Goal: Task Accomplishment & Management: Use online tool/utility

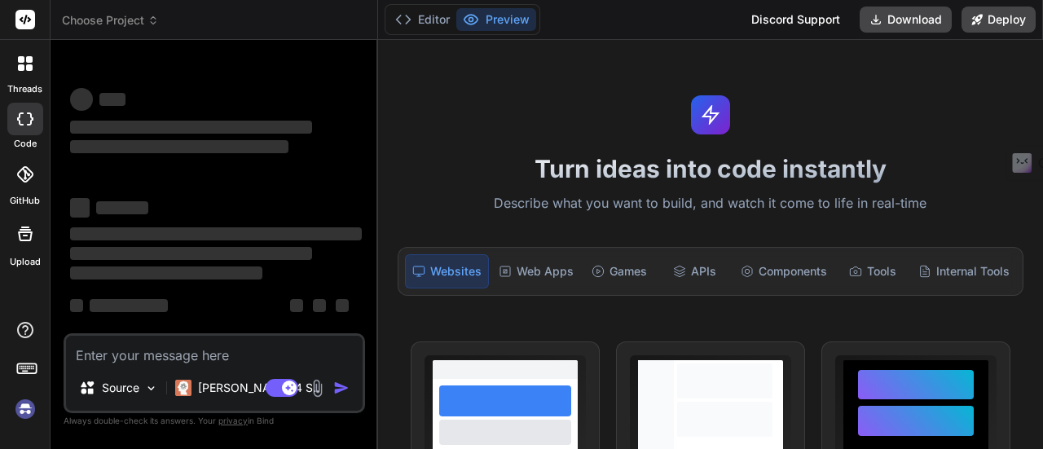
type textarea "x"
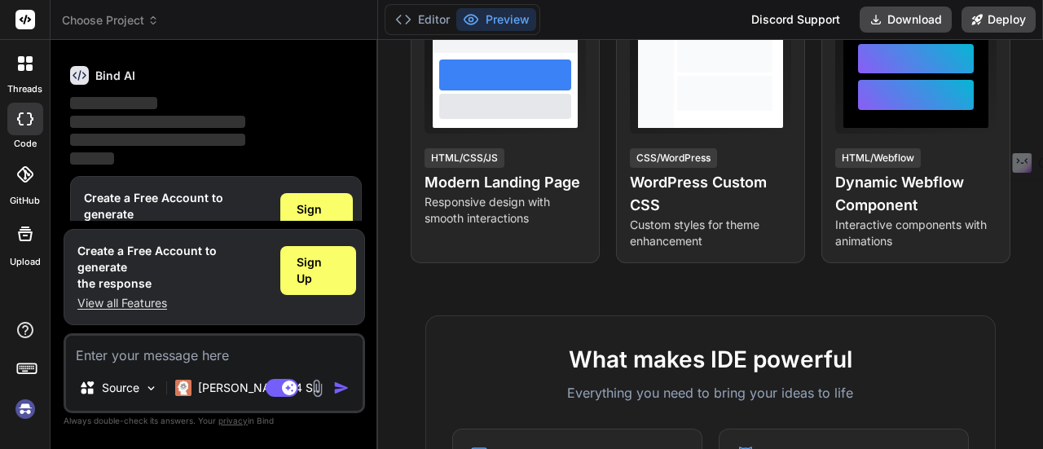
scroll to position [570, 0]
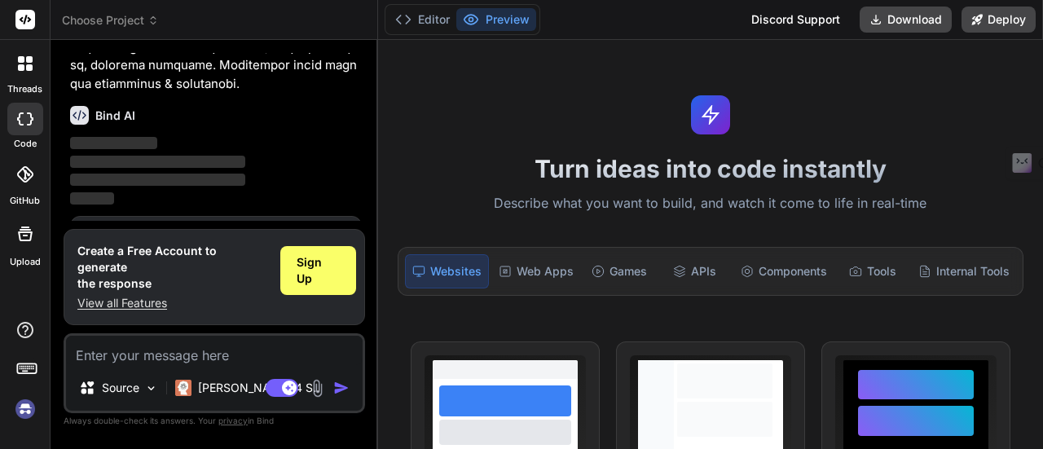
scroll to position [2969, 0]
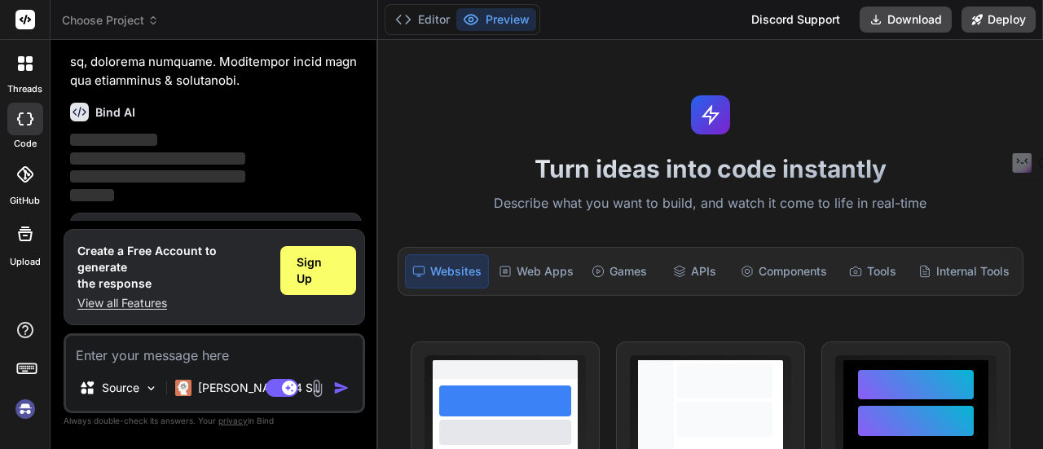
click at [335, 238] on span "Sign Up" at bounding box center [317, 254] width 40 height 33
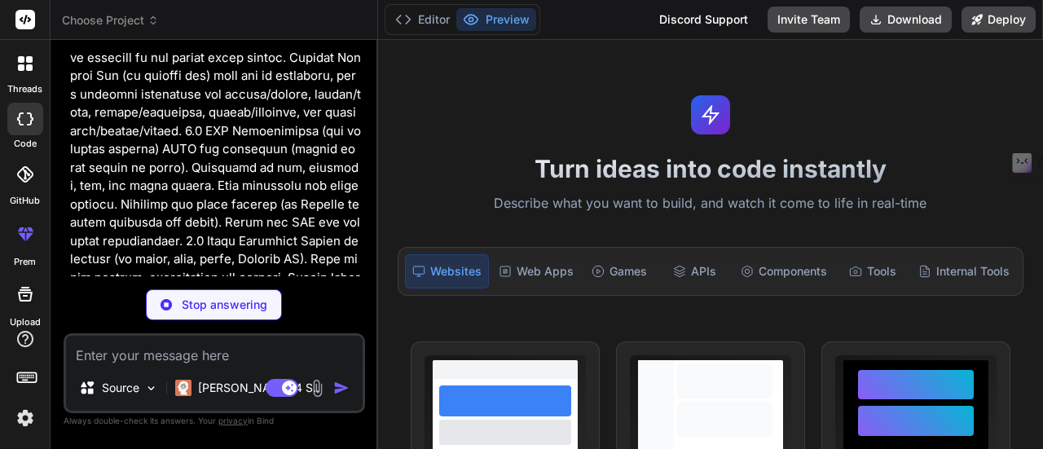
scroll to position [896, 0]
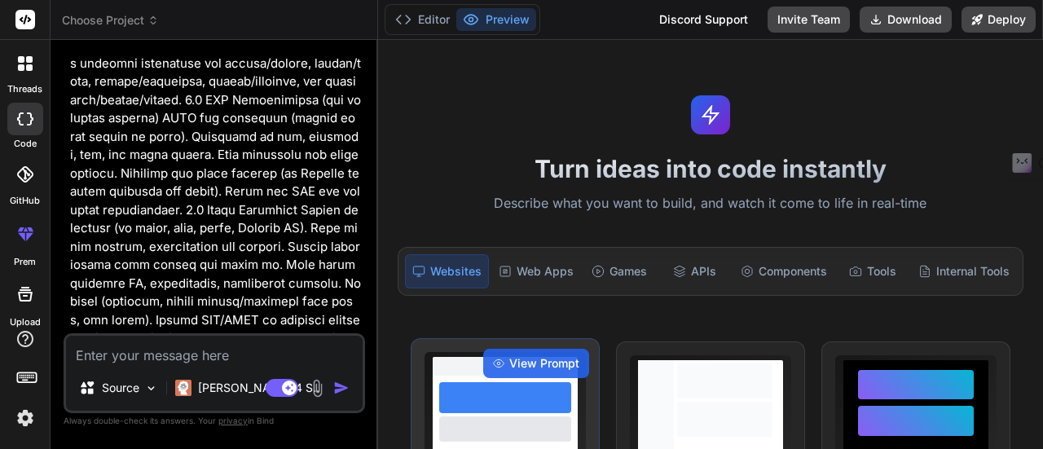
type textarea "x"
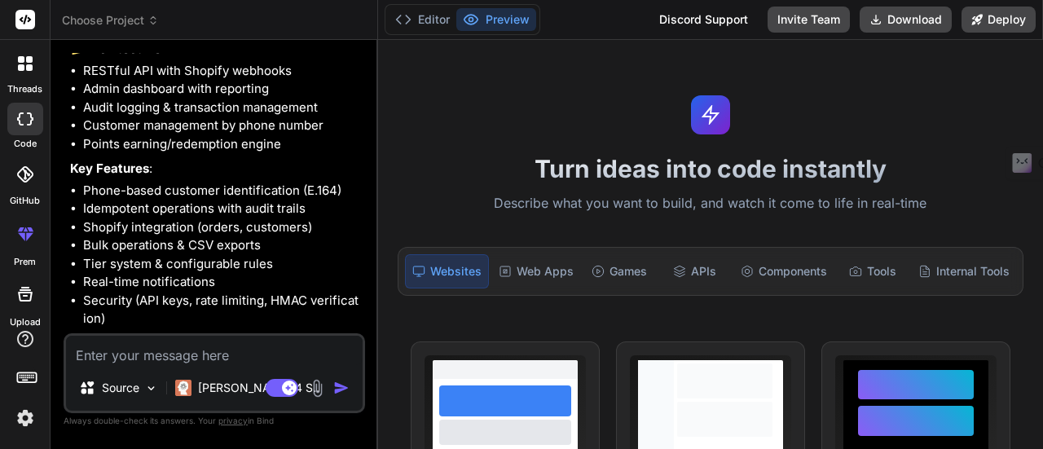
scroll to position [3217, 0]
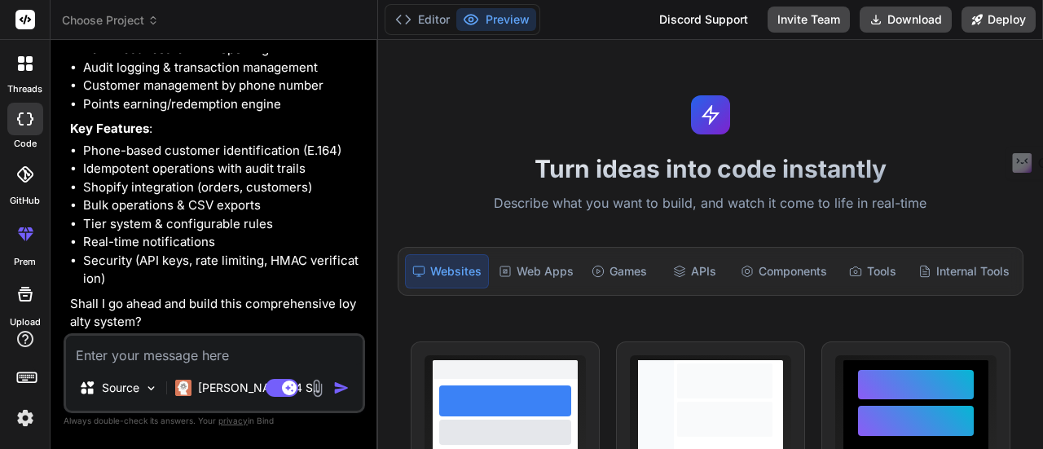
click at [167, 358] on textarea at bounding box center [214, 350] width 297 height 29
type textarea "y"
type textarea "x"
type textarea "ye"
type textarea "x"
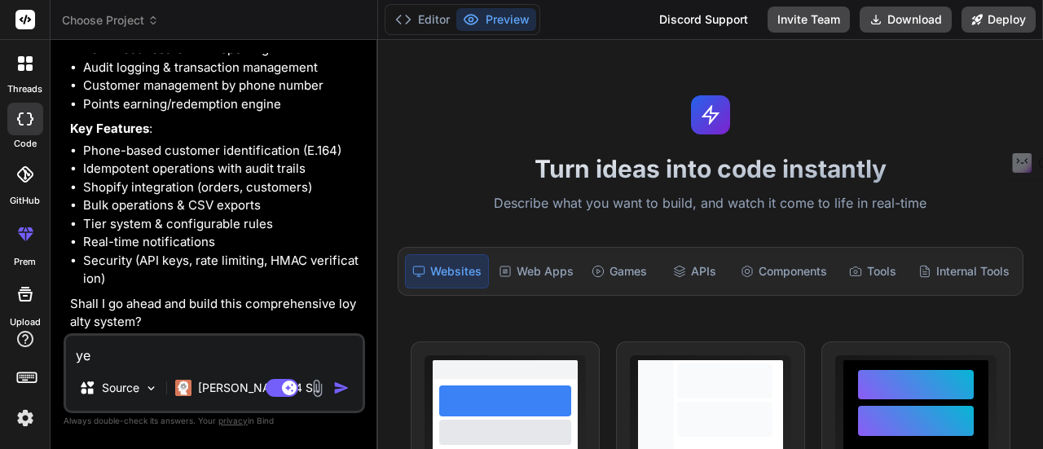
type textarea "yes"
type textarea "x"
type textarea "yes"
type textarea "x"
type textarea "yes g"
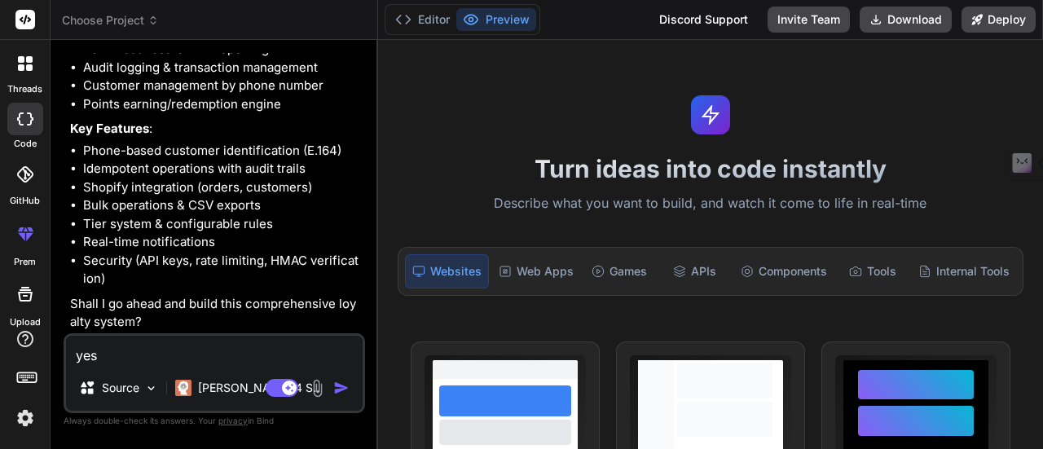
type textarea "x"
type textarea "yes go"
type textarea "x"
type textarea "yes go"
type textarea "x"
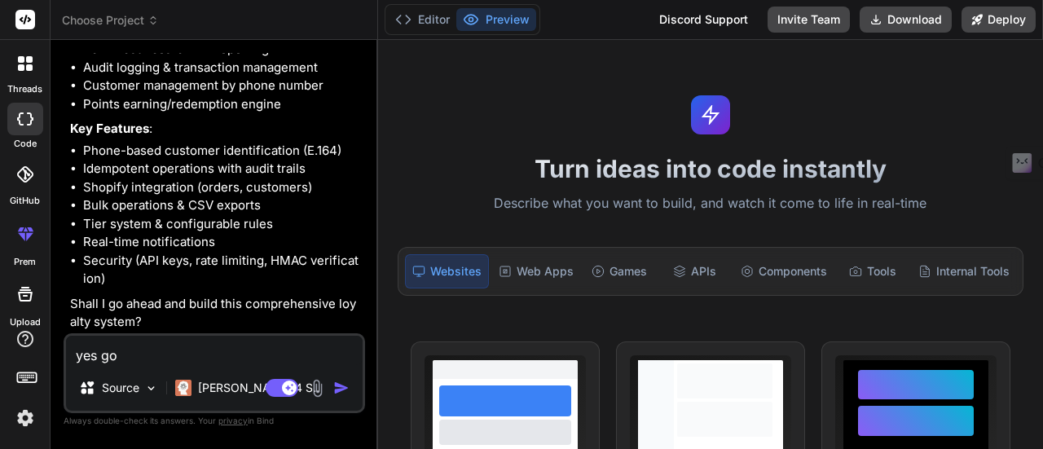
type textarea "yes go a"
type textarea "x"
type textarea "yes go ah"
type textarea "x"
type textarea "yes go ahe"
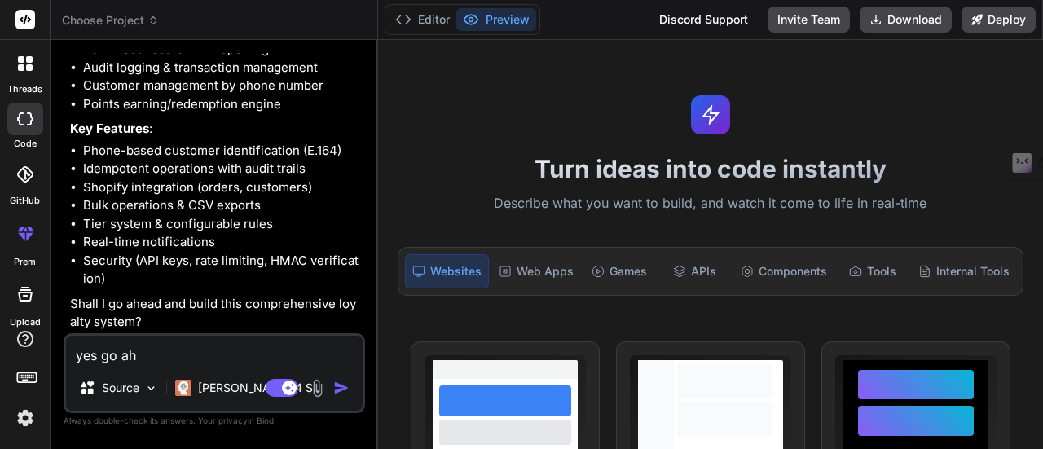
type textarea "x"
type textarea "yes go ahea"
type textarea "x"
type textarea "yes go ahead"
type textarea "x"
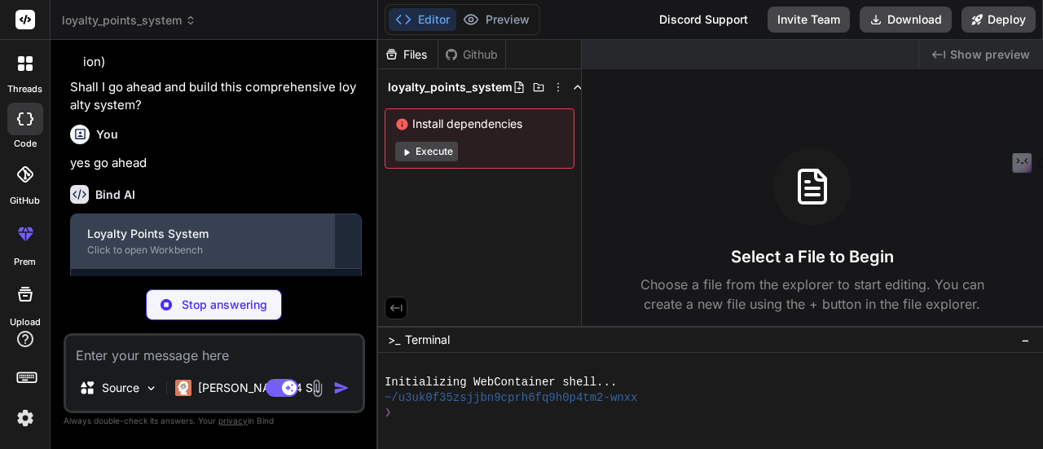
scroll to position [3474, 0]
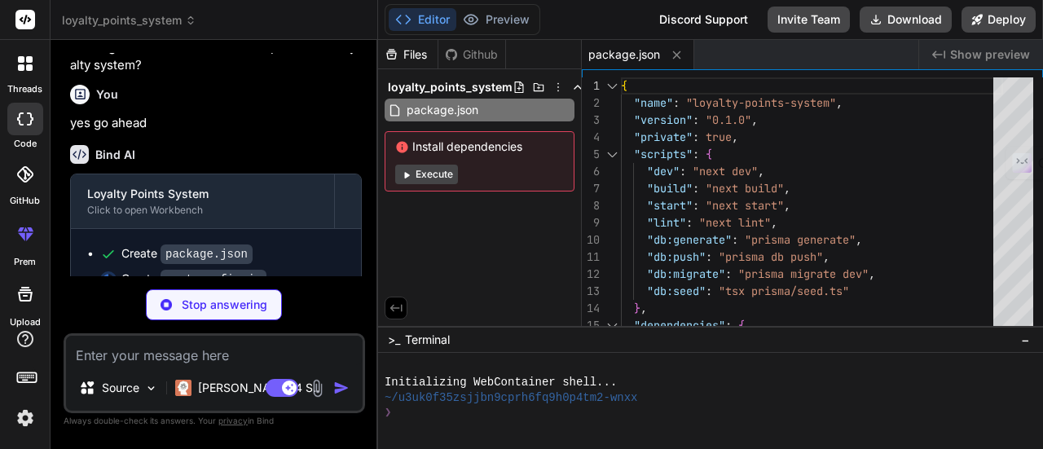
type textarea "x"
type textarea "API_SECRET_KEY: process.env.API_SECRET_KEY, }, } module.exports = nextConfig"
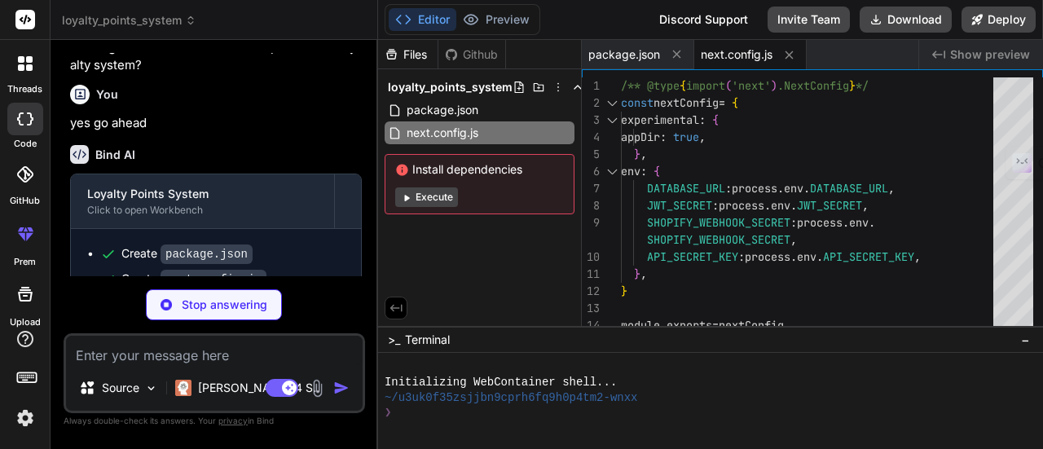
type textarea "x"
type textarea "}, plugins: [], }"
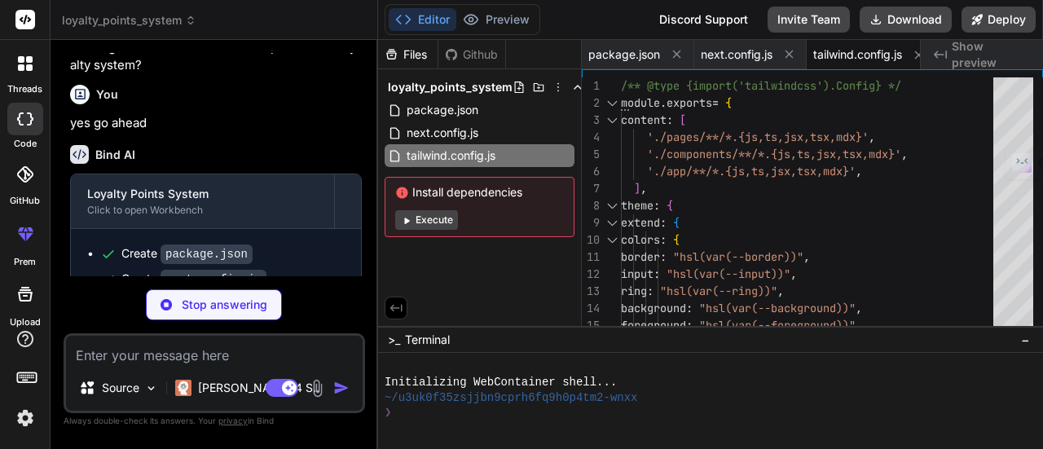
scroll to position [0, 18]
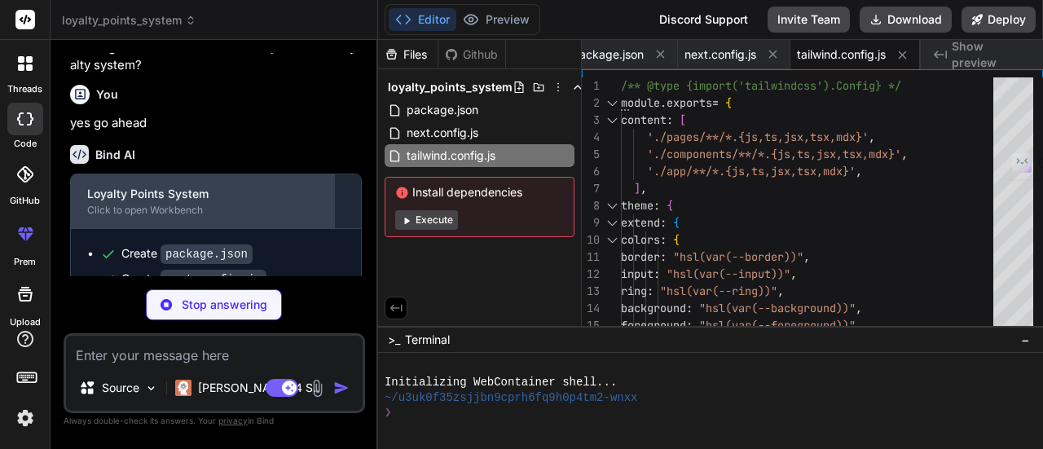
type textarea "x"
type textarea "next/types/**/*.ts"], "exclude": ["node_modules"] }"
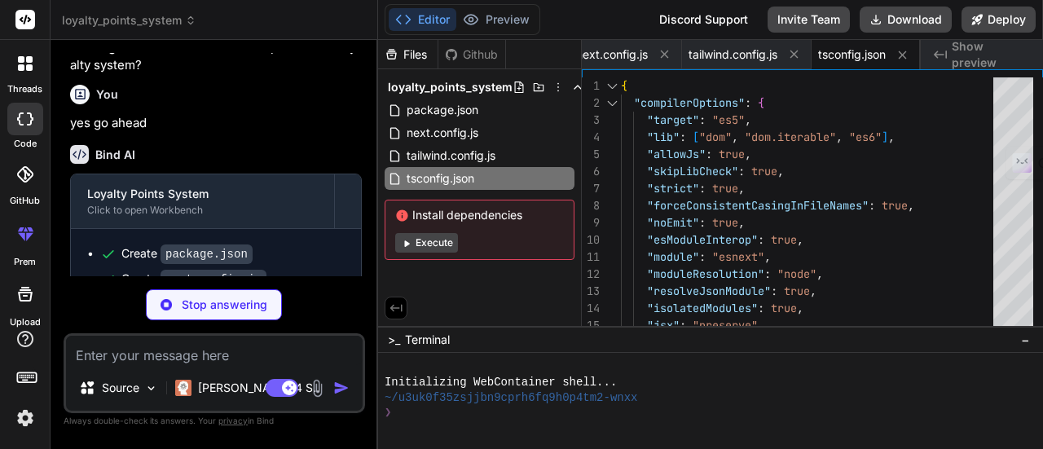
type textarea "x"
type textarea "REVERSED EXPIRED } enum AdminRole { SUPER_ADMIN ADMIN SUPPORT }"
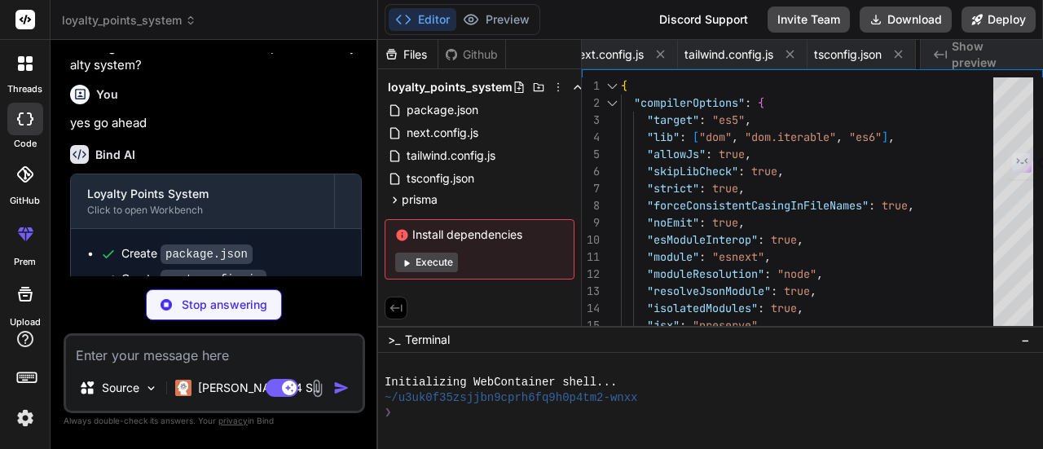
type textarea "x"
type textarea "main() .then(async () => { await prisma.$disconnect() }) .catch(async (e) => { …"
type textarea "x"
type textarea "DATABASE_URL="postgresql://username:password@localhost:5432/loyalty_system" JWT…"
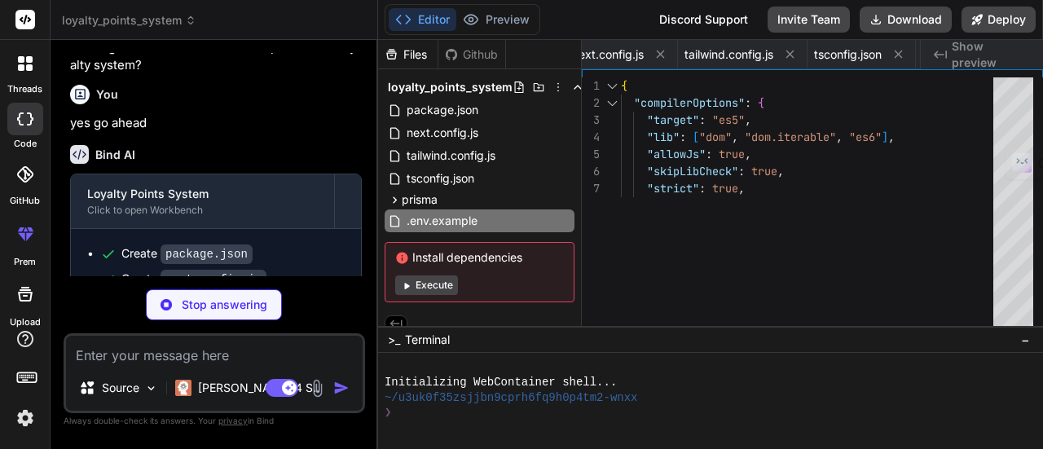
type textarea "x"
type textarea "prisma = prisma"
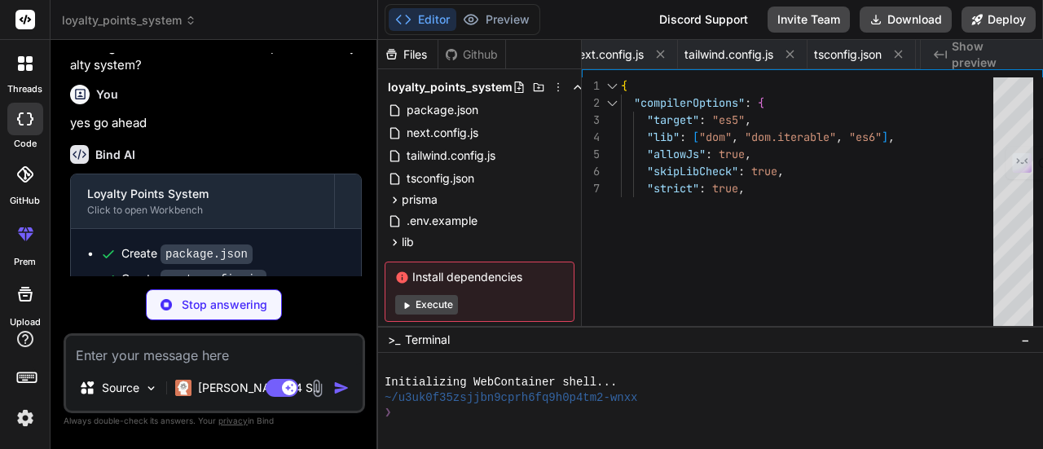
type textarea "x"
type textarea "export async function verifyPassword(password: string, hash: string): Promise<b…"
type textarea "x"
type textarea "} export function calculatePointsValue(points: number, pointValue: number = 0.0…"
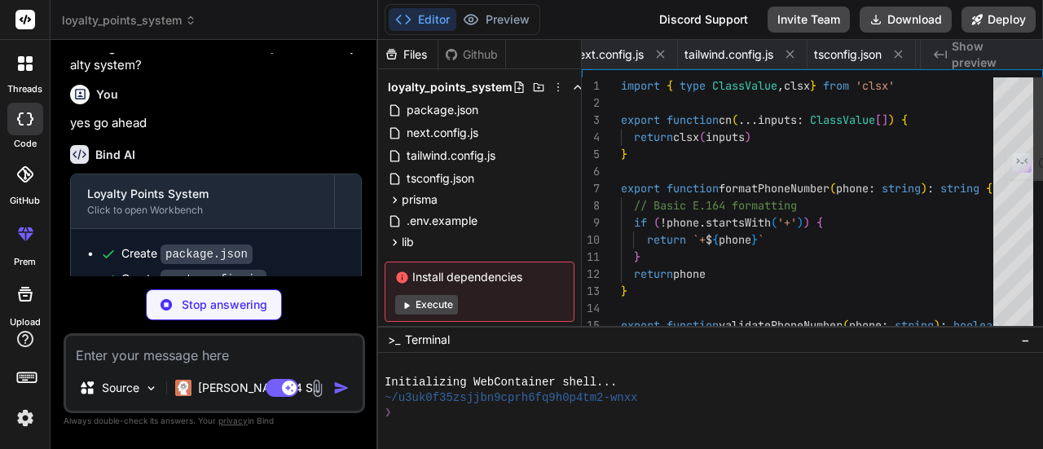
scroll to position [0, 754]
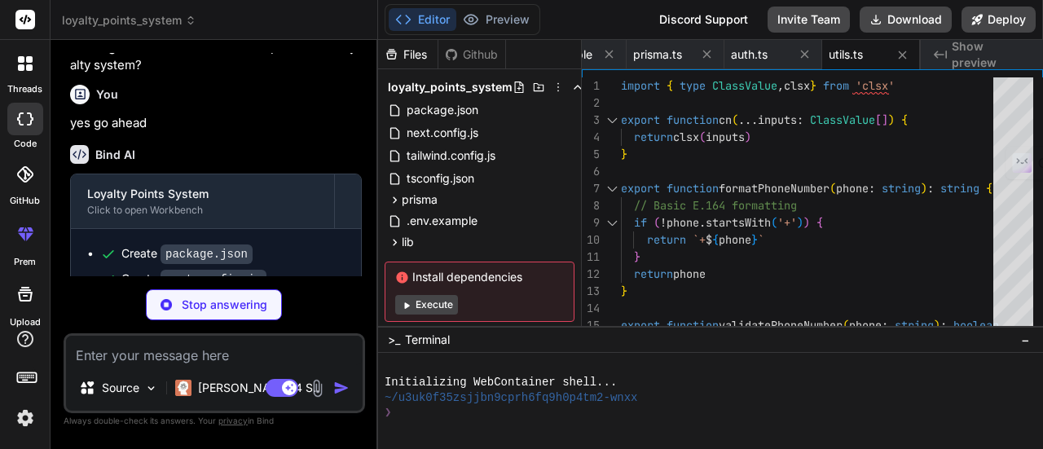
type textarea "x"
type textarea "export const loginRateLimiter = new RateLimiterMemory({ keyBy: (req: any) => re…"
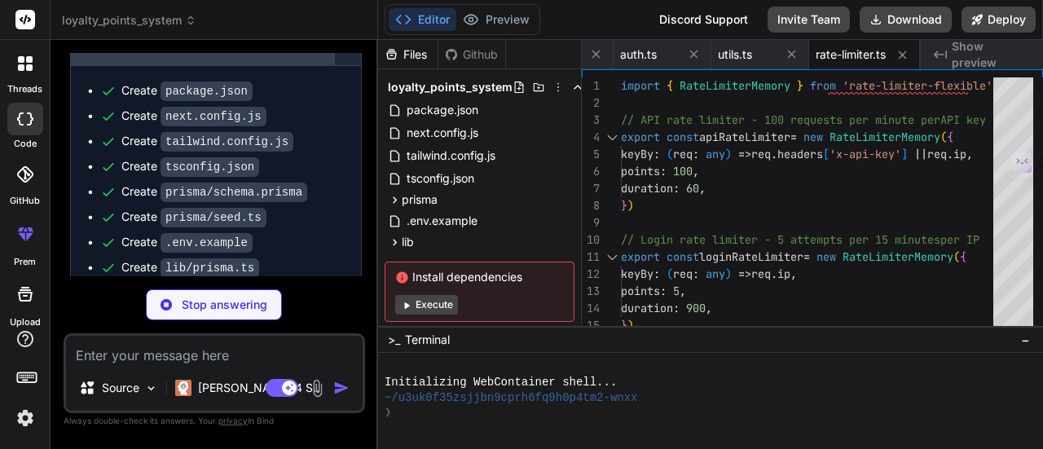
scroll to position [3743, 0]
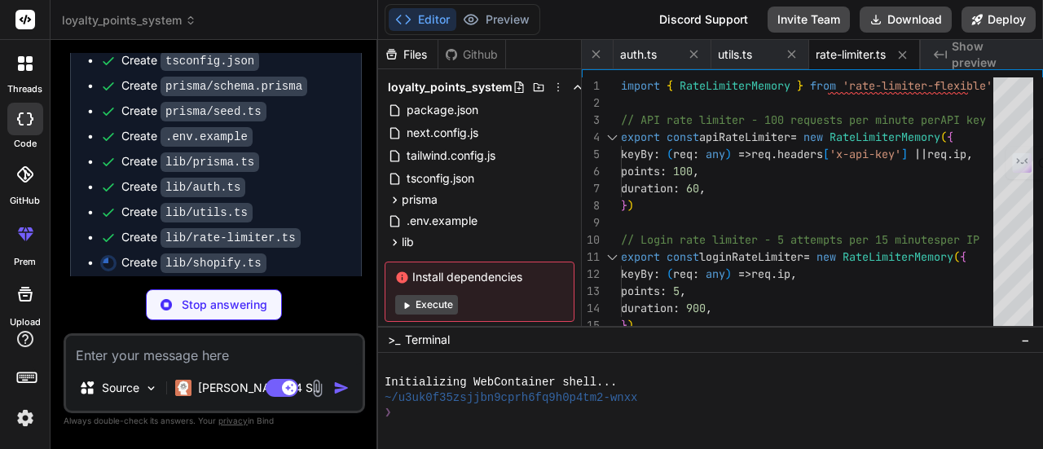
type textarea "x"
type textarea "last_name?: string tags: string created_at: string updated_at: string }"
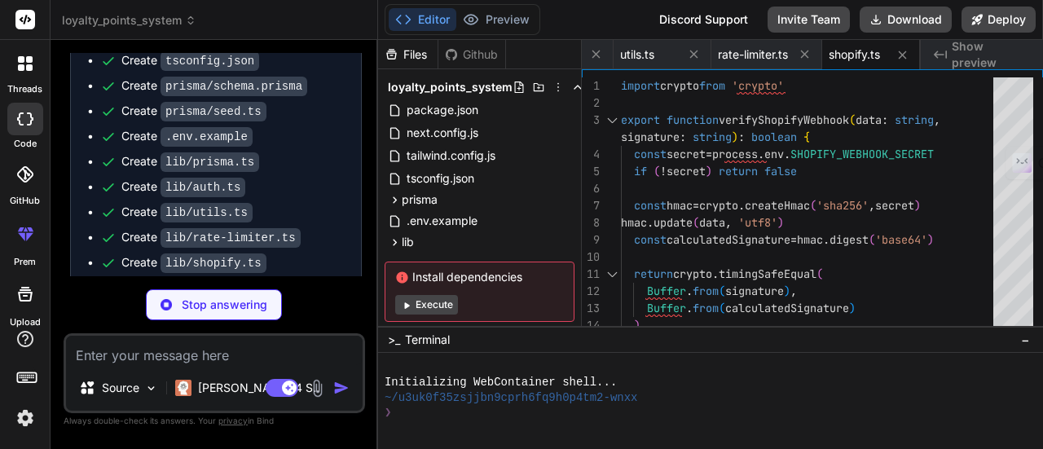
type textarea "x"
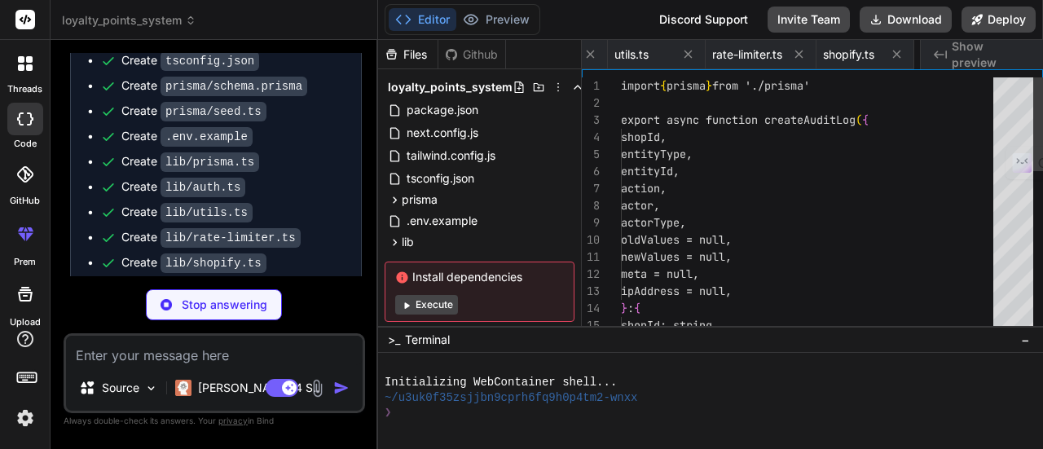
scroll to position [0, 1061]
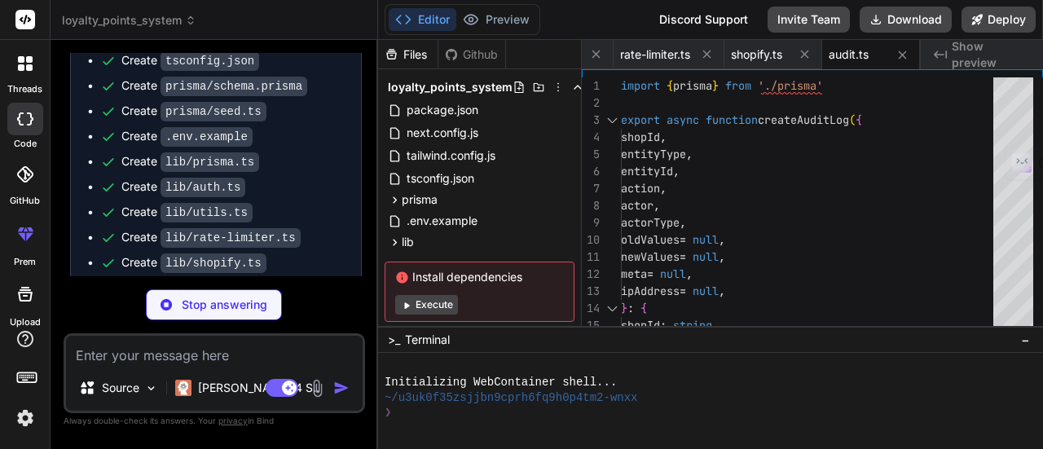
type textarea "x"
type textarea "} totalPoints += rulePoints } return Math.floor(totalPoints) } }"
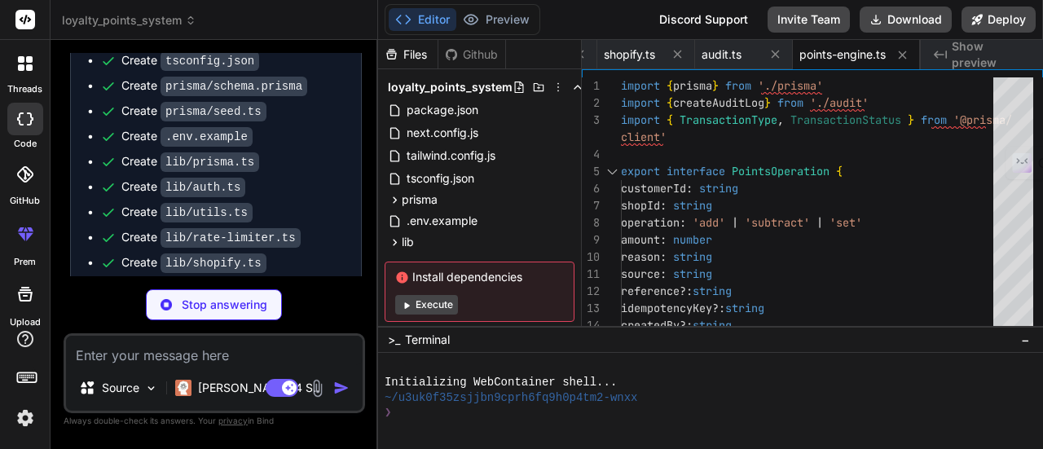
type textarea "x"
type textarea "/> ) } ) Button.displayName = "Button" export { Button }"
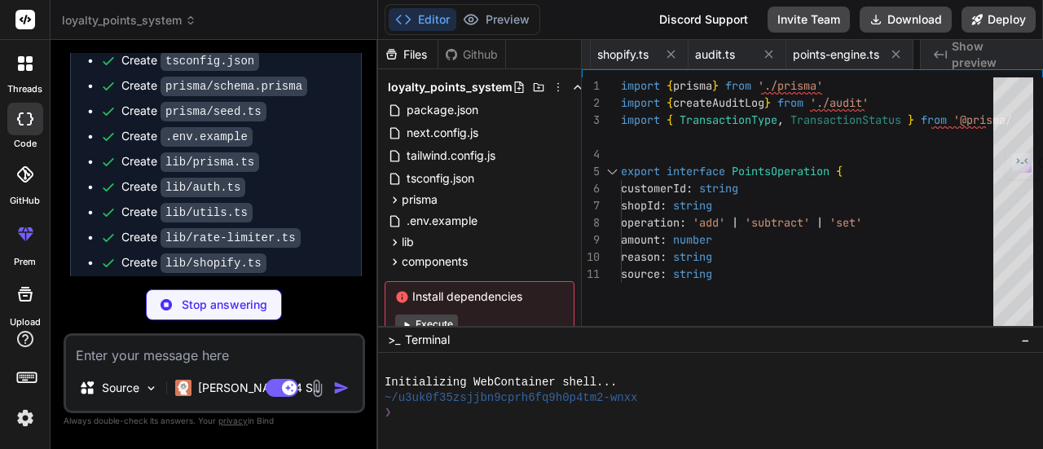
type textarea "x"
type textarea "Input.displayName = "Input" export { Input }"
type textarea "x"
type textarea "ref={ref} className={cn("flex items-center p-6 pt-0", className)} {...props} />…"
type textarea "x"
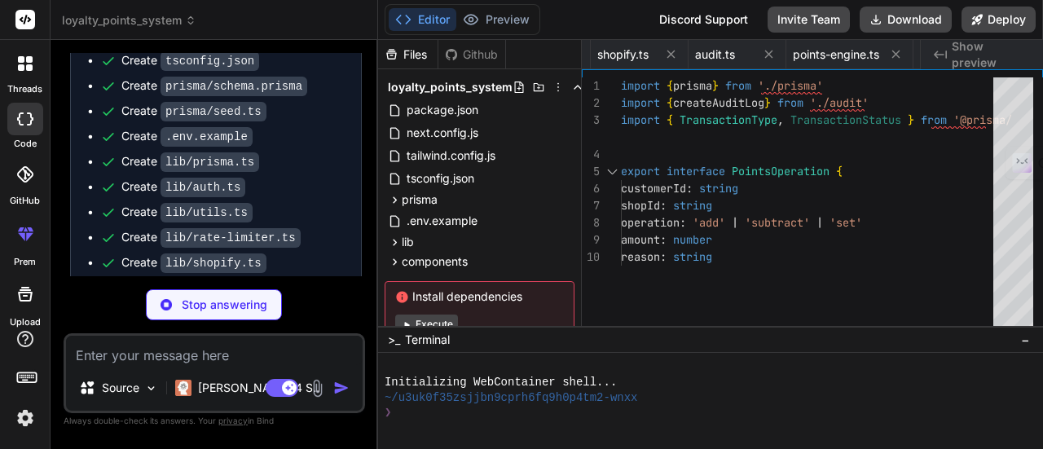
type textarea "export { Table, TableHeader, TableBody, TableFooter, TableHead, TableRow, Table…"
type textarea "x"
type textarea "@layer base { * { @apply border-border; } body { @apply bg-background text-fore…"
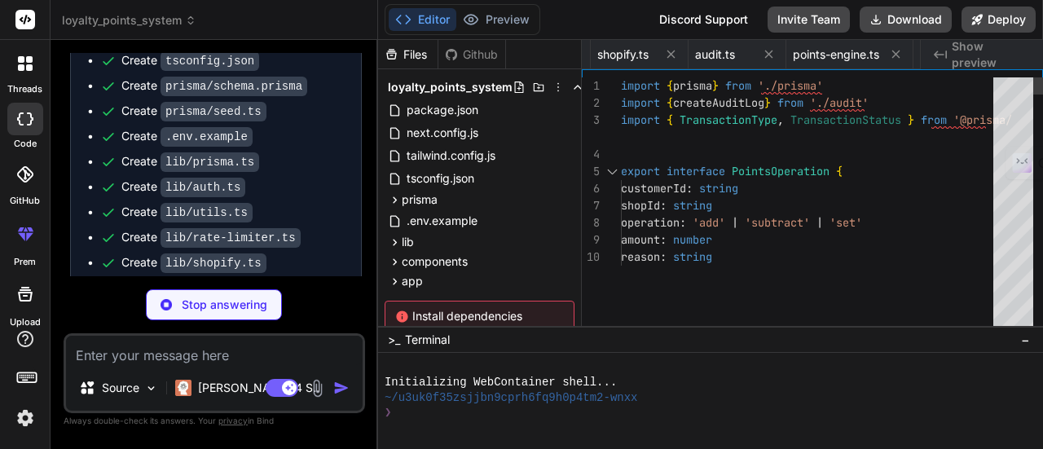
type textarea "x"
type textarea "</html> ) }"
type textarea "x"
type textarea "</footer> </div> ) }"
type textarea "x"
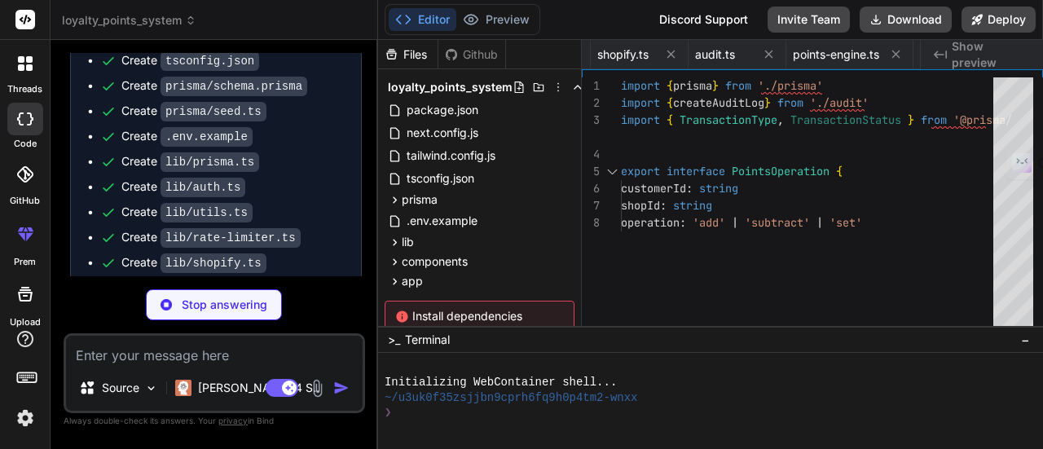
type textarea "</Card> </div> </div> ) }"
type textarea "x"
type textarea ") }"
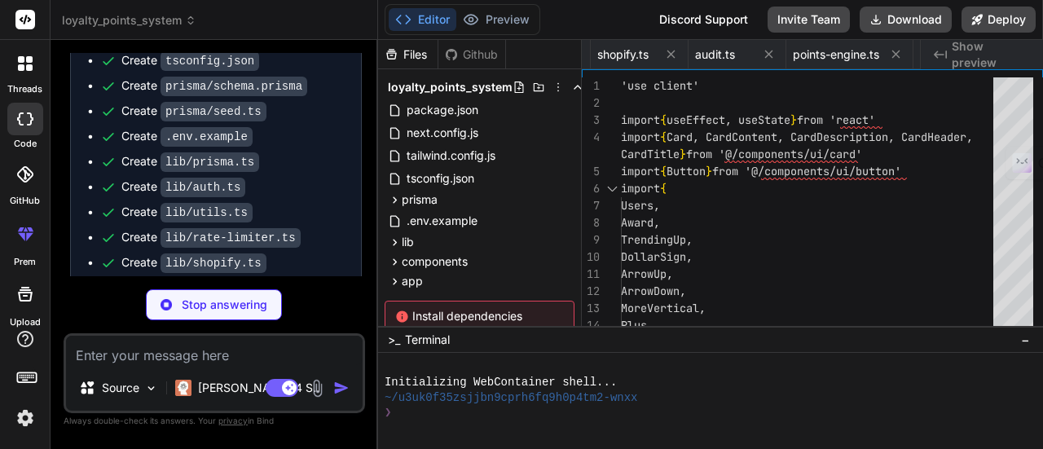
scroll to position [0, 2073]
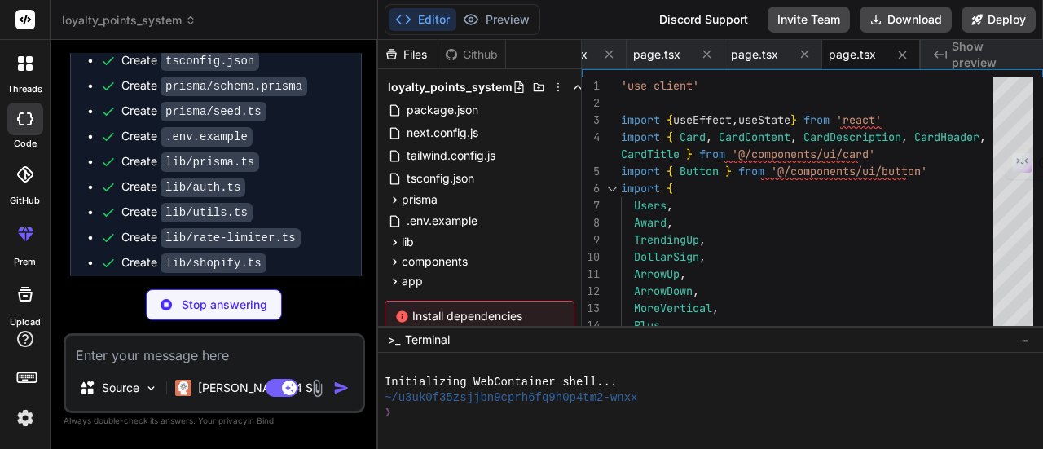
type textarea "x"
type textarea "{ status: 500 } ) } }"
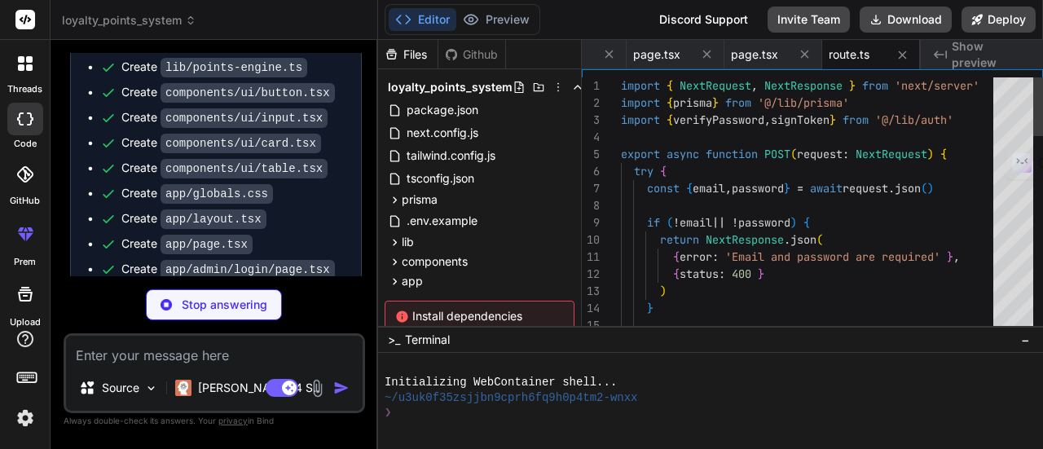
scroll to position [4052, 0]
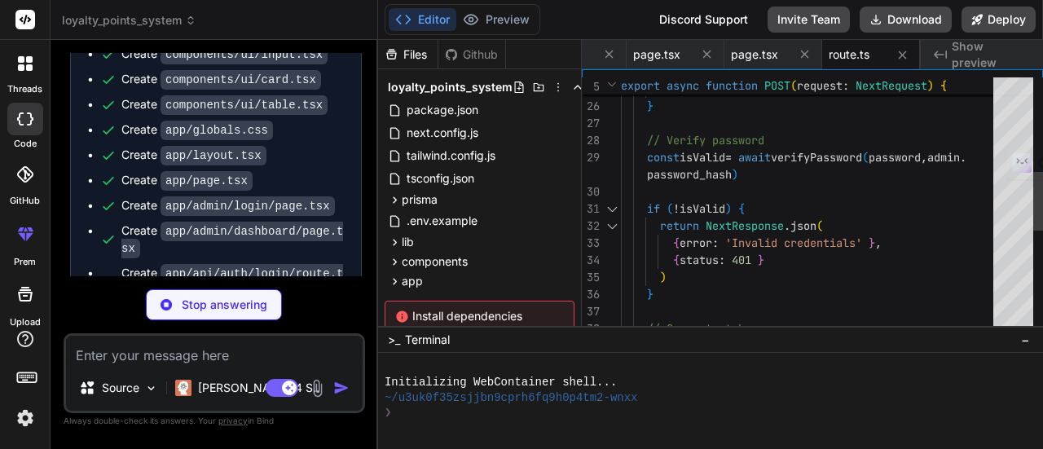
type textarea "x"
type textarea "}"
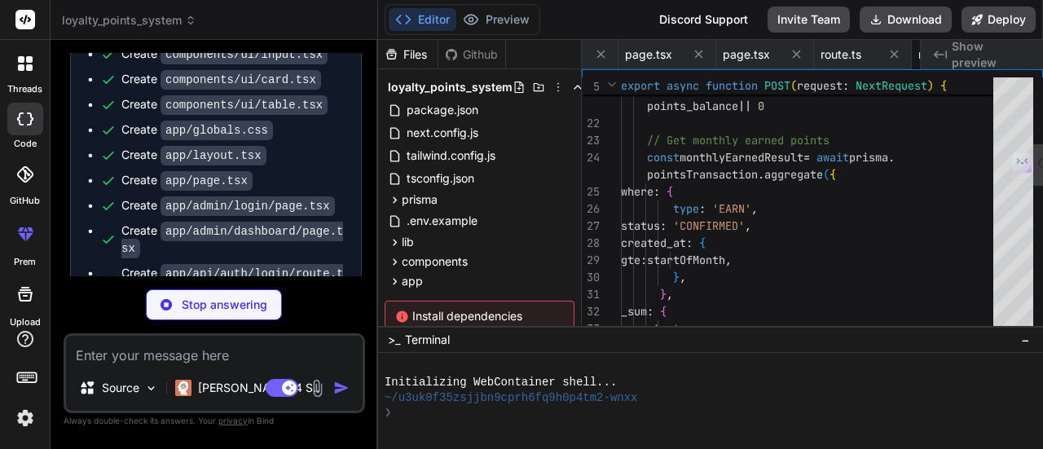
scroll to position [0, 2269]
type textarea "x"
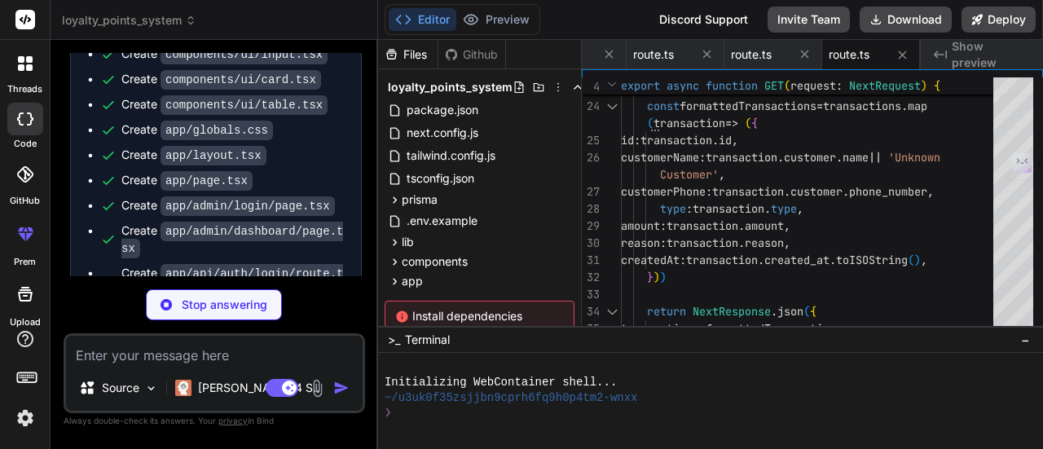
type textarea "x"
type textarea "console.error('Customer upsert error:', error) return NextResponse.json( { erro…"
type textarea "x"
type textarea "{ error: 'Internal server error' }, { status: 500 } ) } }"
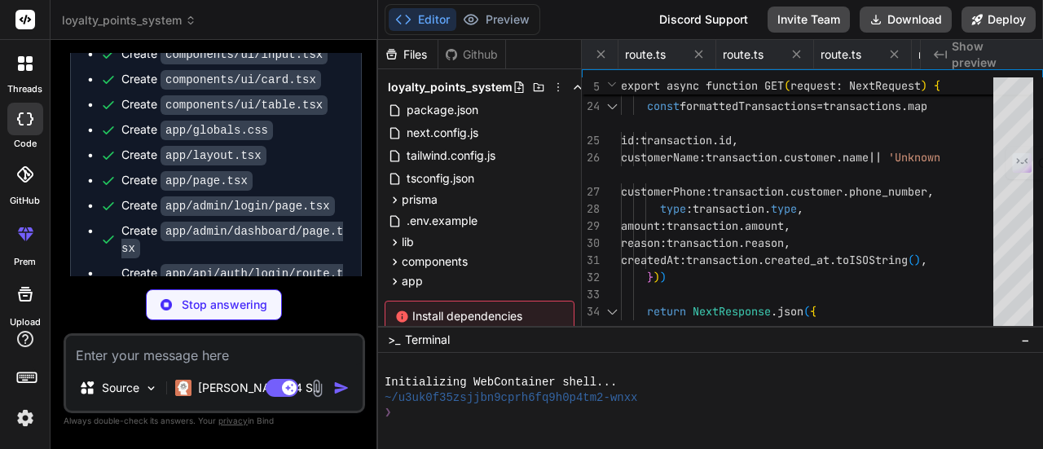
type textarea "x"
type textarea ") } return NextResponse.json( { error: 'Internal server error' }, { status: 500…"
type textarea "x"
type textarea "} }"
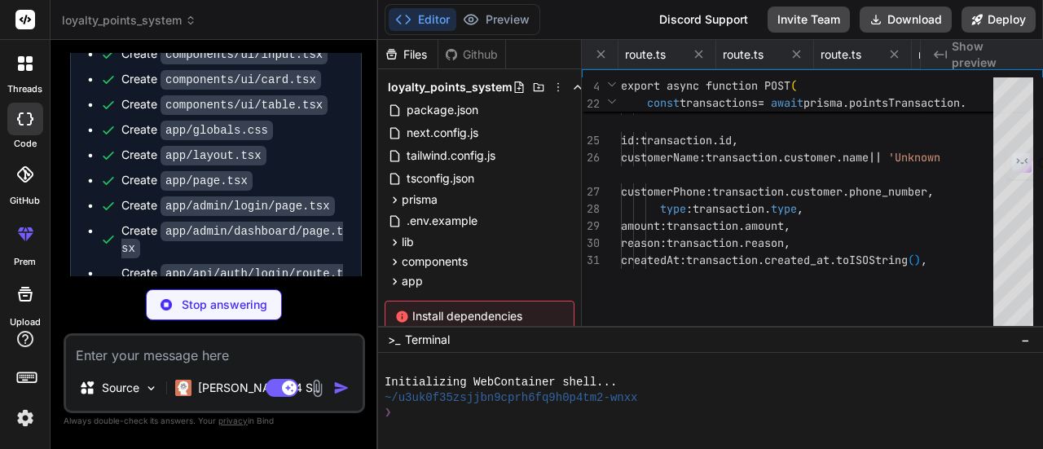
type textarea "x"
type textarea "return NextResponse.json( { error: 'Webhook processing failed' }, { status: 500…"
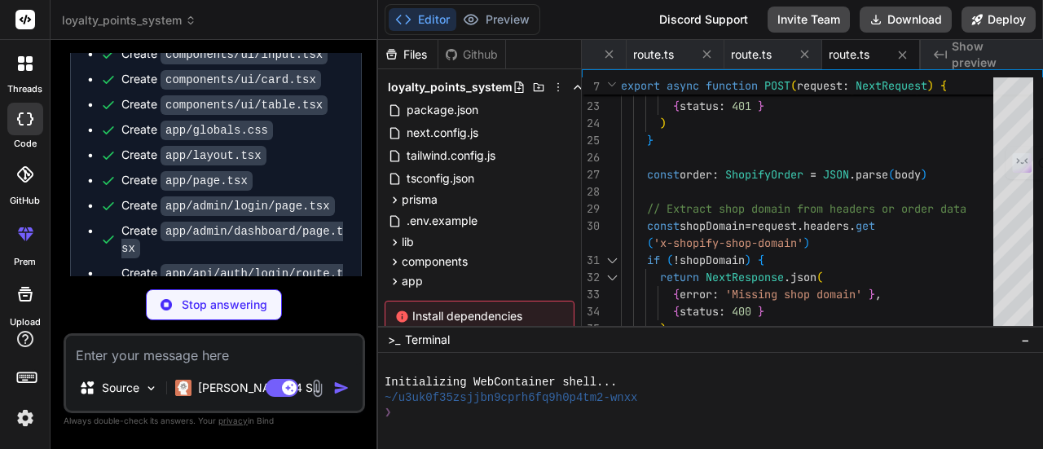
type textarea "x"
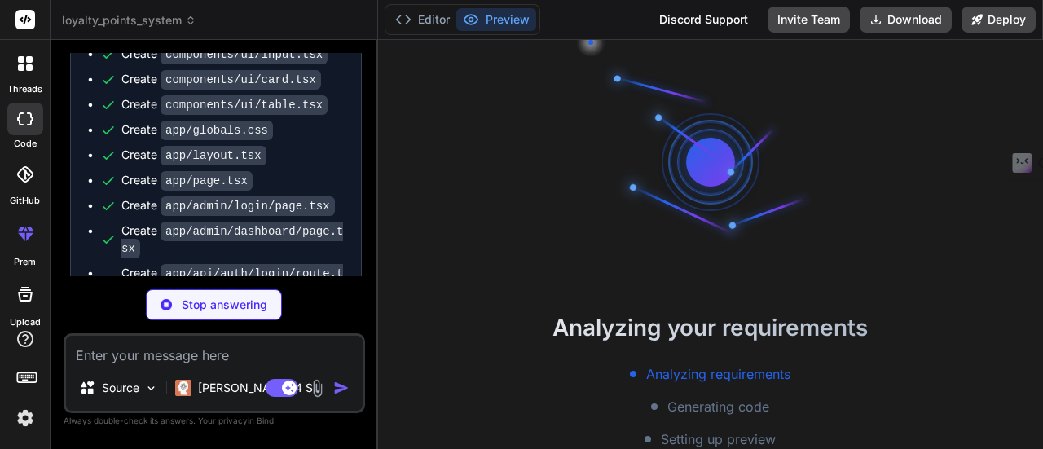
scroll to position [60, 0]
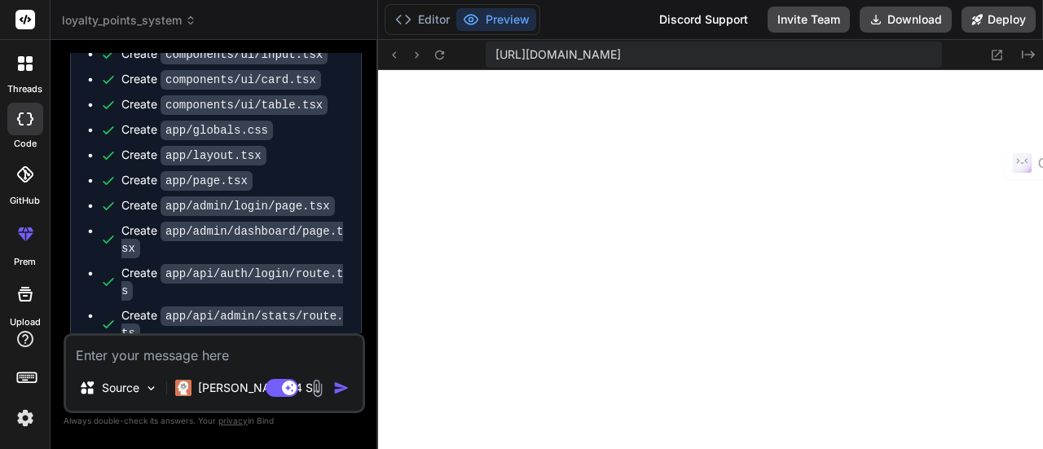
type textarea "x"
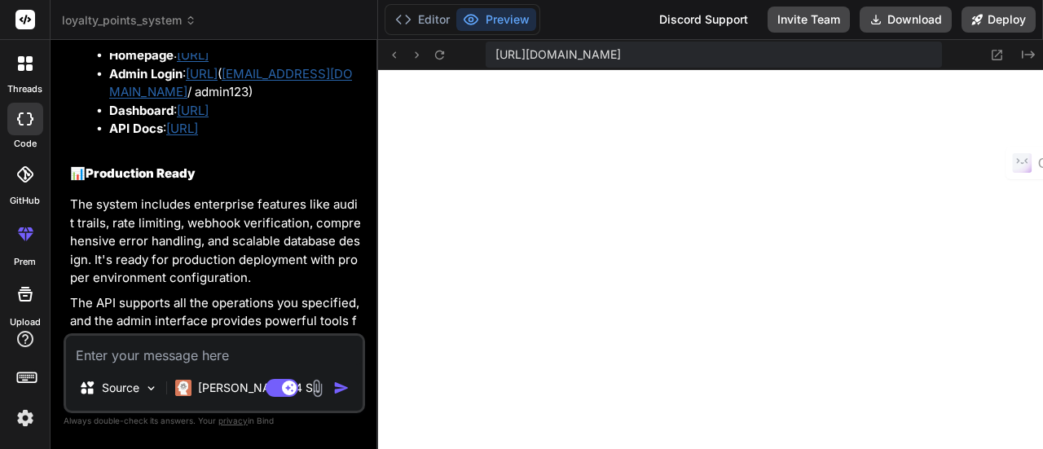
scroll to position [5750, 0]
click at [235, 352] on textarea at bounding box center [214, 350] width 297 height 29
type textarea "r"
type textarea "x"
type textarea "re"
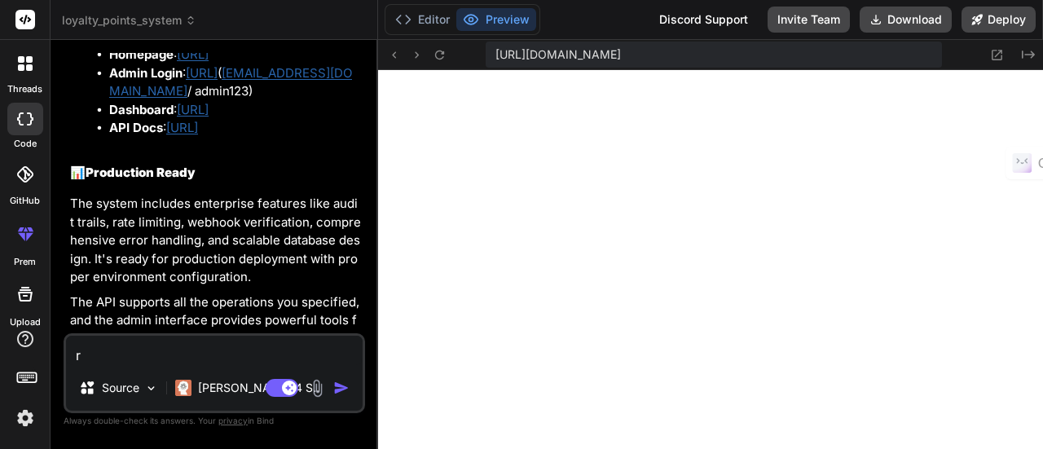
type textarea "x"
type textarea "r"
type textarea "x"
type textarea "f"
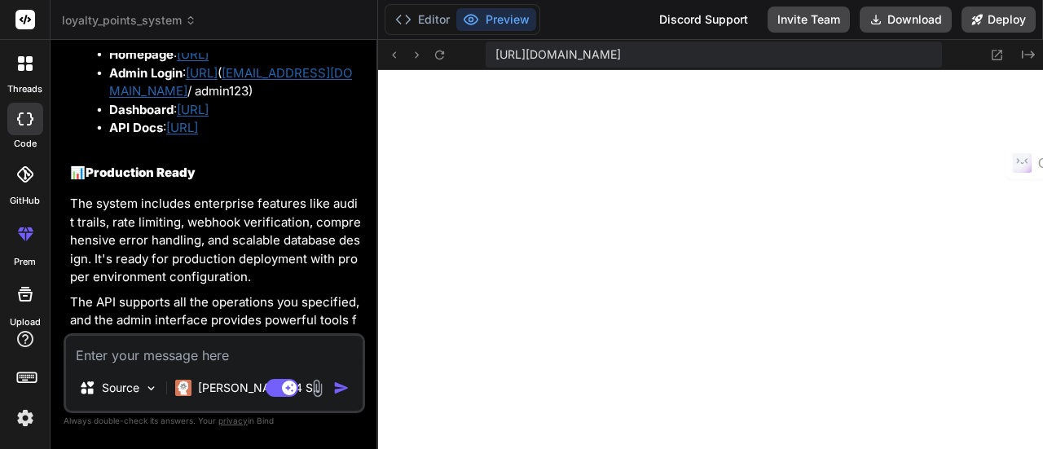
type textarea "x"
type textarea "fi"
type textarea "x"
type textarea "fix"
type textarea "x"
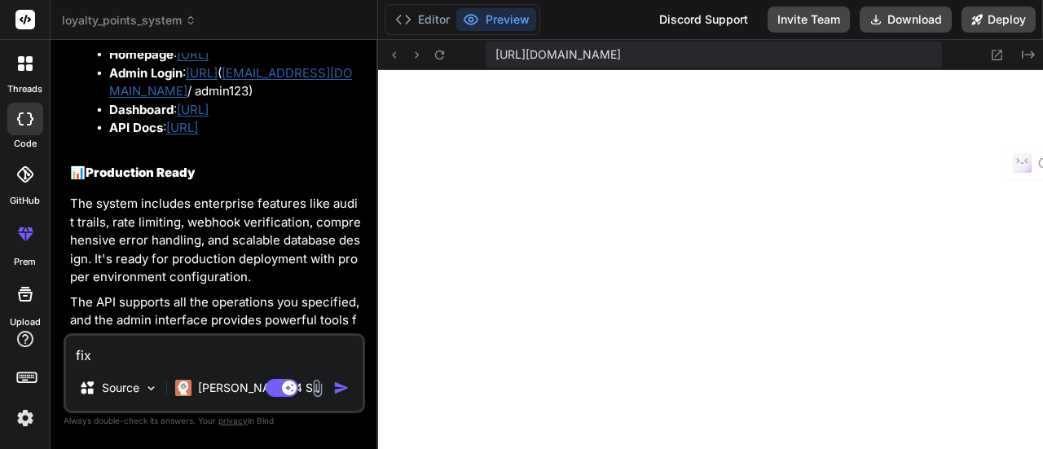
type textarea "fix"
type textarea "x"
type textarea "fix t"
type textarea "x"
type textarea "fix th"
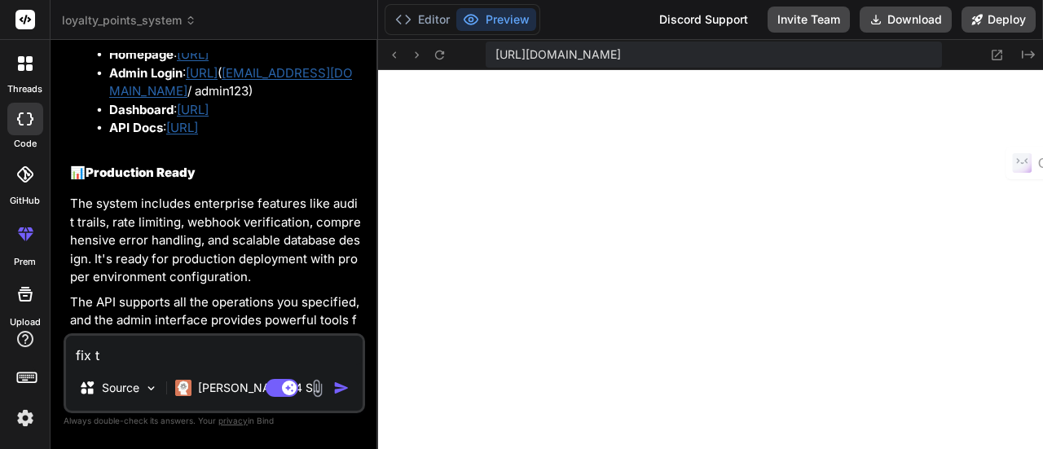
type textarea "x"
type textarea "fix the"
type textarea "x"
type textarea "fix the"
type textarea "x"
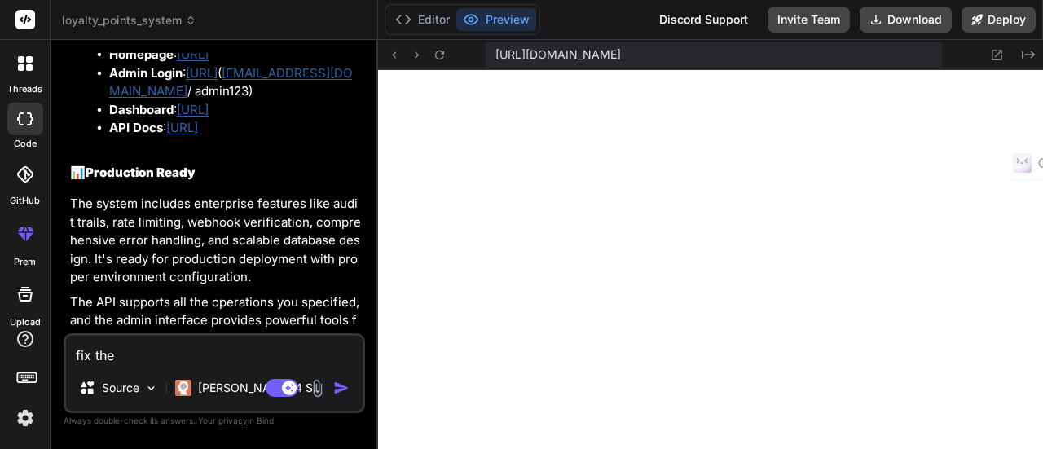
type textarea "fix the e"
type textarea "x"
type textarea "fix the er"
type textarea "x"
type textarea "fix the err"
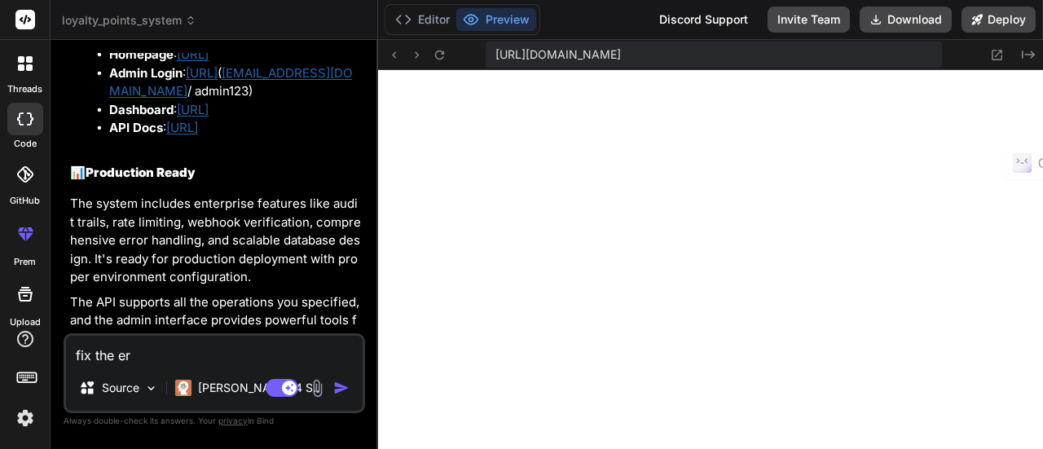
type textarea "x"
type textarea "fix the [PERSON_NAME]"
type textarea "x"
type textarea "fix the error"
type textarea "x"
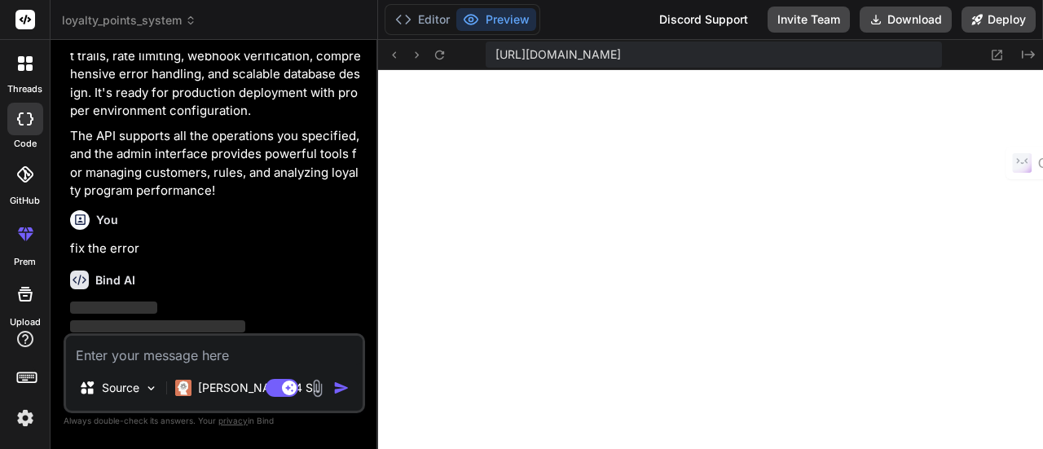
scroll to position [5919, 0]
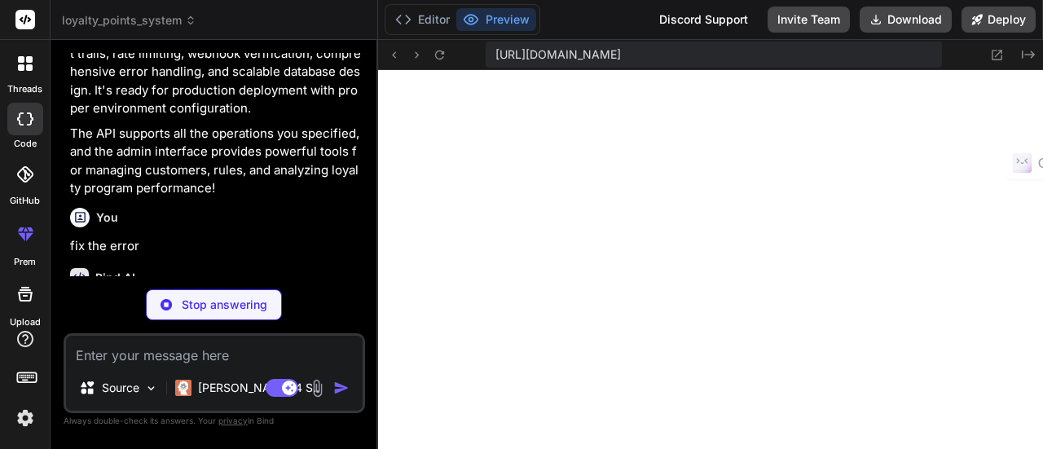
type textarea "x"
type textarea "ref={ref} className={cn("flex items-center p-6 pt-0", className)} {...props} />…"
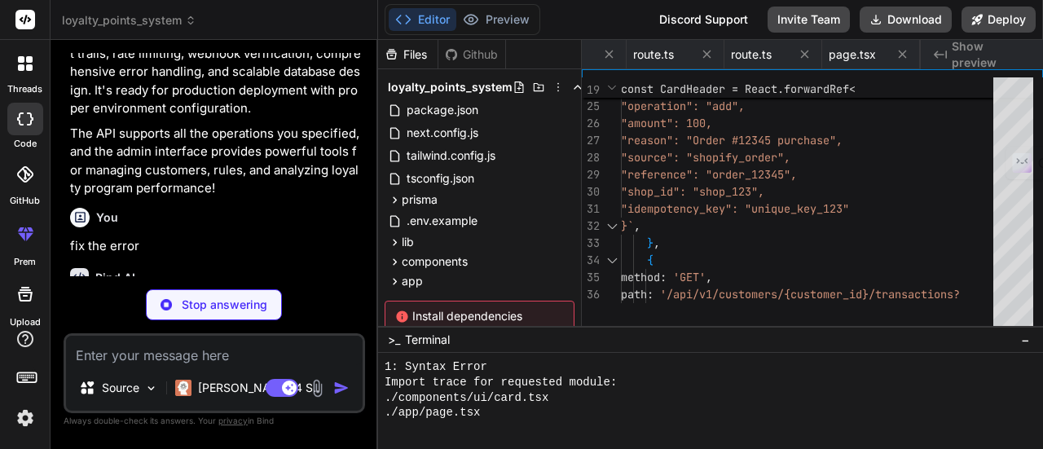
type textarea "x"
type textarea "export function calculatePointsValue(points: number, pointValue: number = 0.01)…"
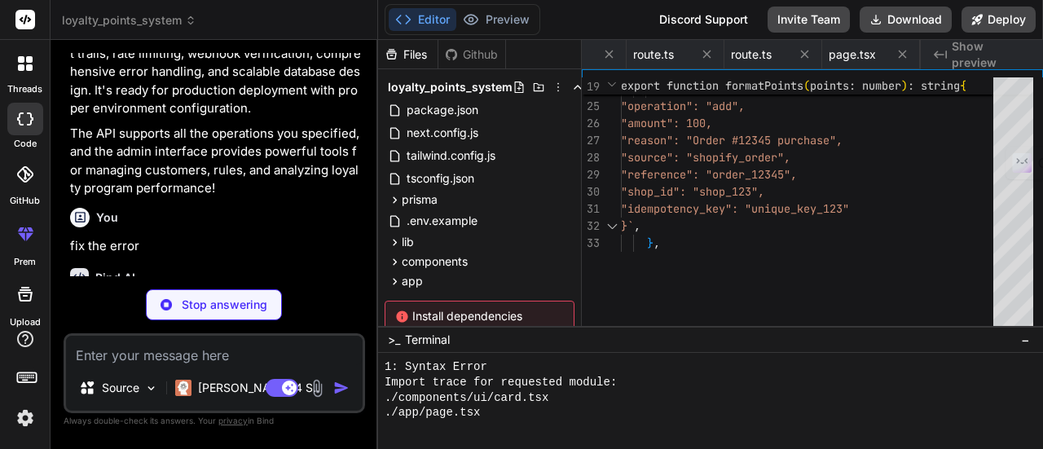
type textarea "x"
type textarea ""eslint": "^8", "eslint-config-next": "13.5.1" } }"
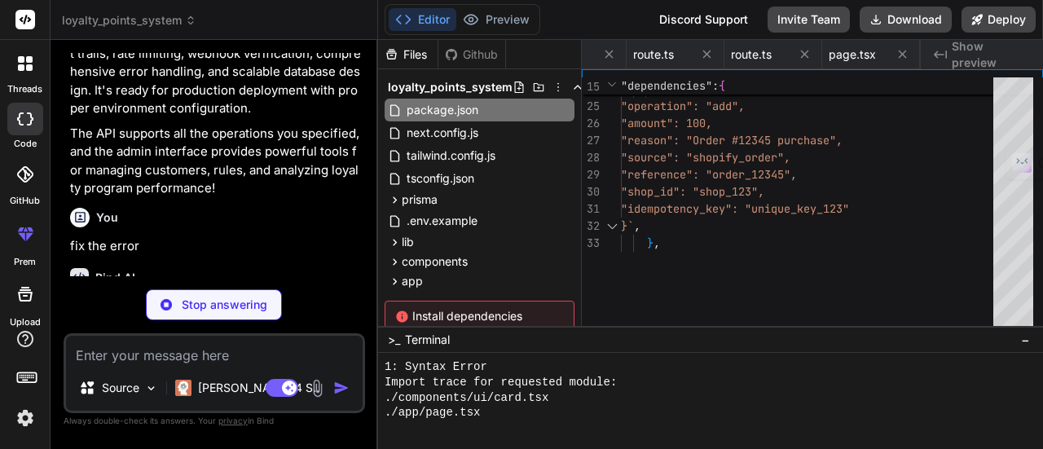
type textarea "x"
type textarea "duration: 900, })"
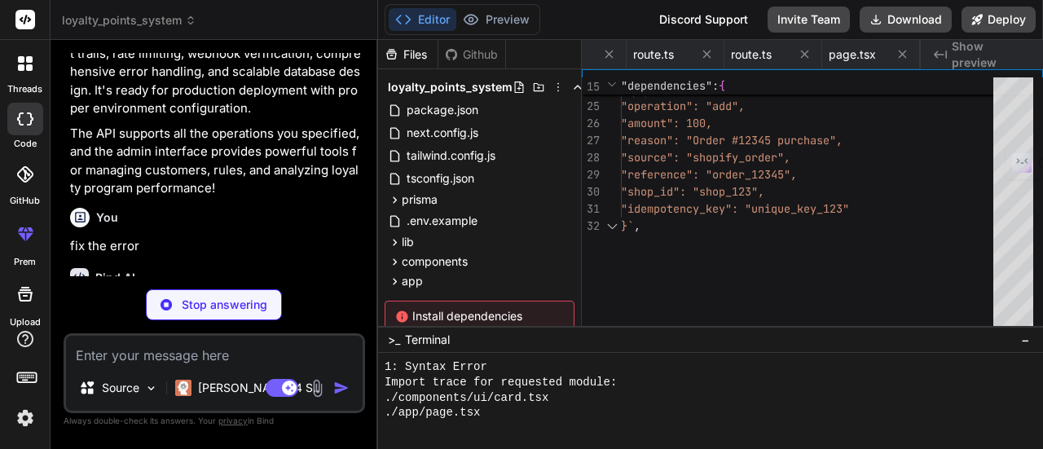
type textarea "x"
type textarea "# Next.js NEXTAUTH_SECRET="your-nextauth-secret-change-in-production" NEXTAUTH_…"
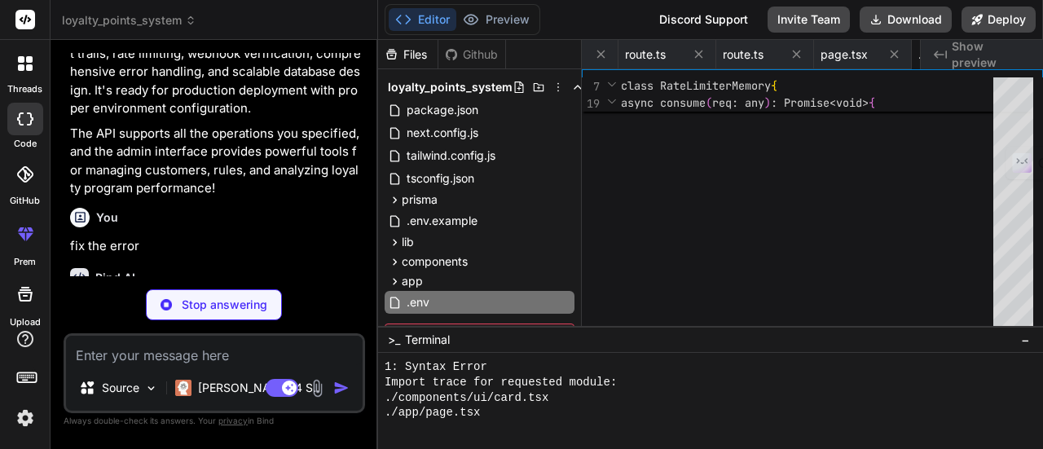
type textarea "x"
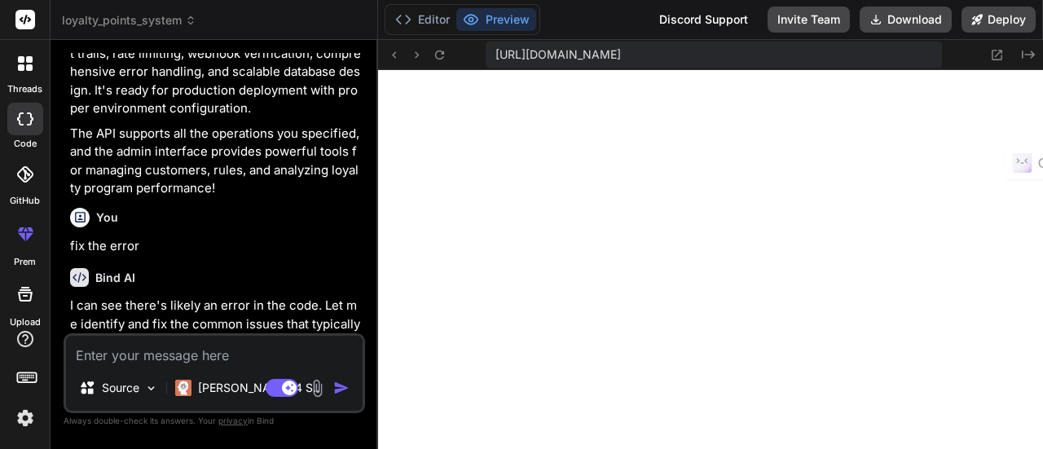
scroll to position [11864, 0]
click at [420, 20] on button "Editor" at bounding box center [423, 19] width 68 height 23
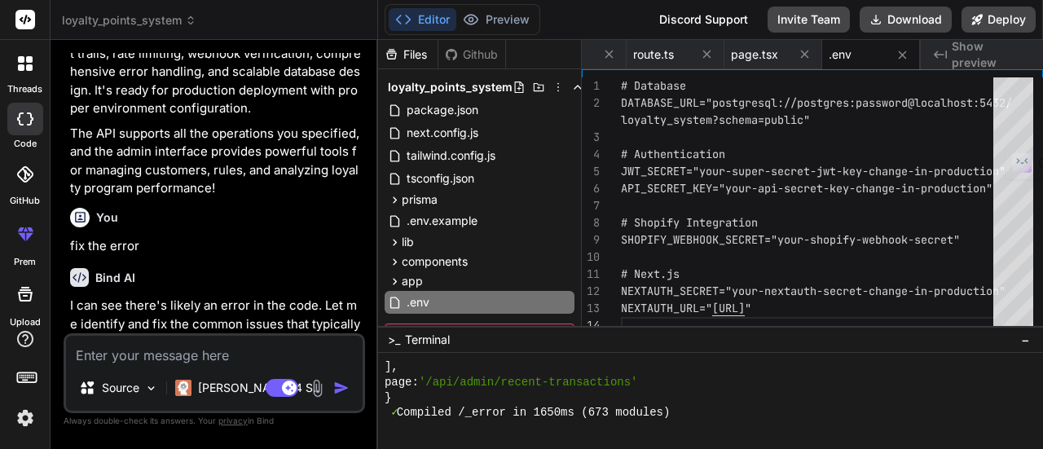
scroll to position [0, 0]
click at [652, 222] on div "# Database DATABASE_URL="postgresql://postgres:password@local host:5432/ loyalt…" at bounding box center [812, 205] width 382 height 257
type textarea "# Next.js NEXTAUTH_SECRET="your-nextauth-secret-change-in-production" NEXTAUTH_…"
click at [672, 249] on div "# Database DATABASE_URL="postgresql://postgres:password@local host:5432/ loyalt…" at bounding box center [812, 205] width 382 height 257
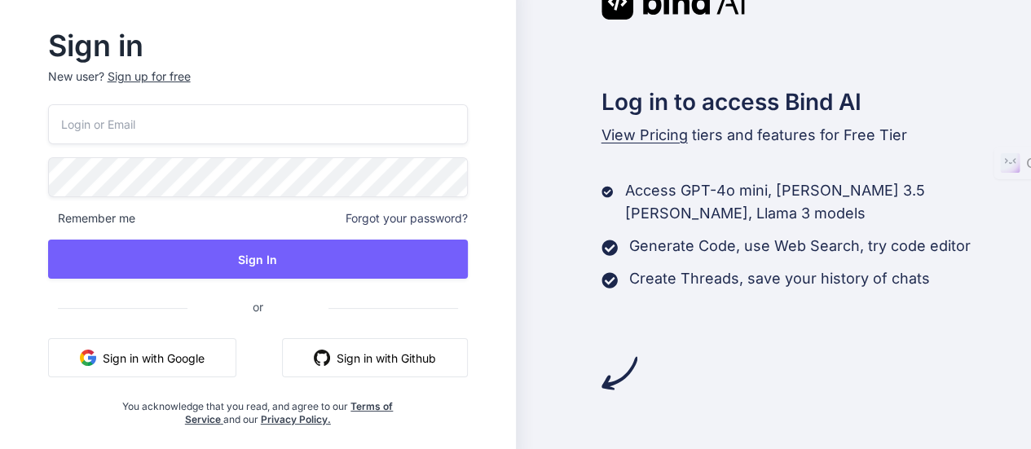
click at [192, 344] on button "Sign in with Google" at bounding box center [142, 357] width 188 height 39
